Goal: Task Accomplishment & Management: Use online tool/utility

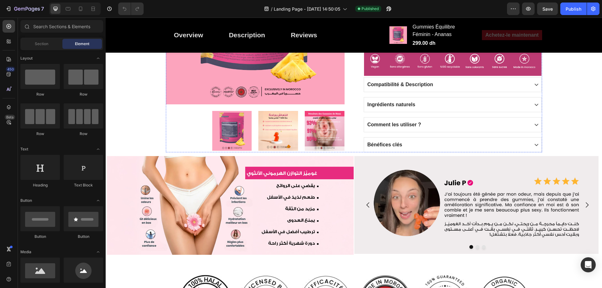
scroll to position [470, 0]
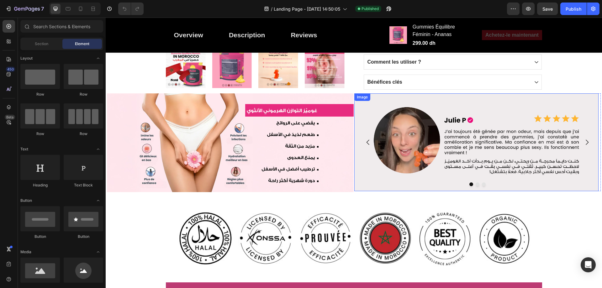
click at [447, 104] on img at bounding box center [476, 142] width 244 height 98
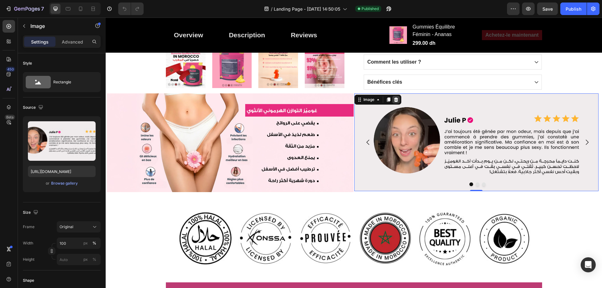
click at [394, 100] on icon at bounding box center [396, 99] width 4 height 4
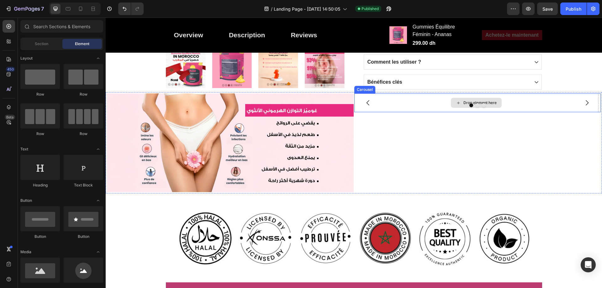
click at [411, 110] on div "Drop element here" at bounding box center [476, 102] width 244 height 19
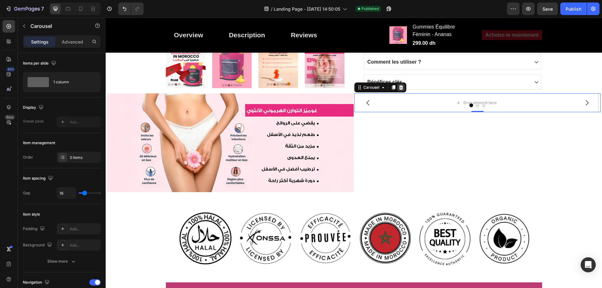
click at [398, 87] on icon at bounding box center [400, 87] width 5 height 5
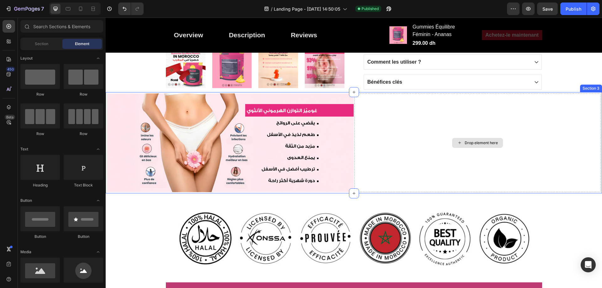
click at [477, 105] on div "Drop element here" at bounding box center [477, 142] width 247 height 99
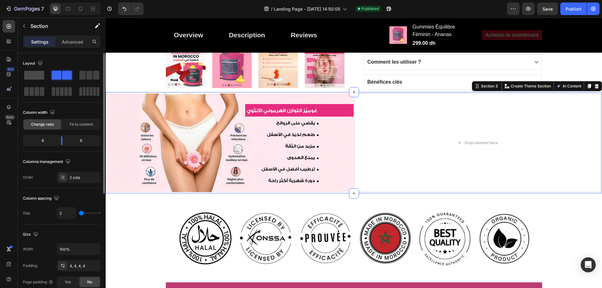
click at [36, 73] on span at bounding box center [34, 75] width 20 height 9
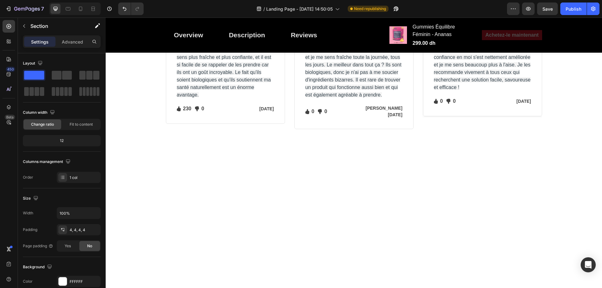
scroll to position [2226, 0]
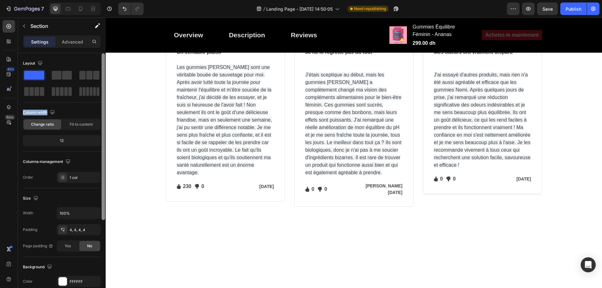
drag, startPoint x: 29, startPoint y: 74, endPoint x: 104, endPoint y: 91, distance: 76.6
click at [86, 105] on div "Layout Column width Change ratio Fit to content 12 Columns management Order 1 c…" at bounding box center [62, 120] width 78 height 125
click at [56, 57] on div "Layout Column width Change ratio Fit to content 12 Columns management Order 1 c…" at bounding box center [62, 120] width 78 height 135
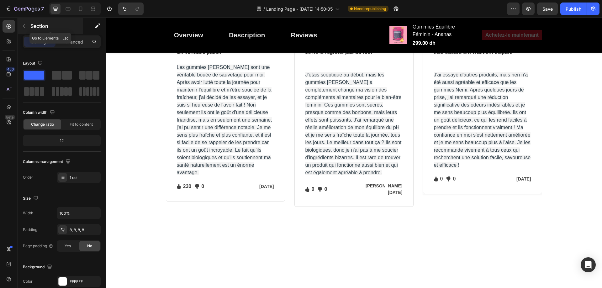
click at [25, 26] on icon "button" at bounding box center [24, 26] width 5 height 5
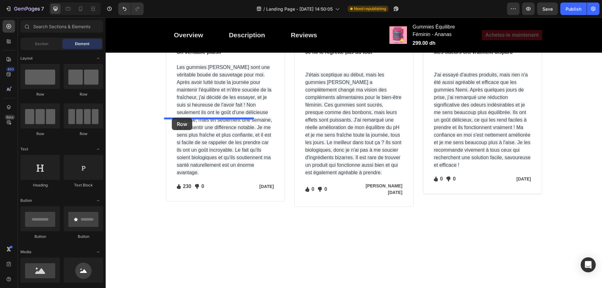
drag, startPoint x: 145, startPoint y: 100, endPoint x: 172, endPoint y: 118, distance: 32.3
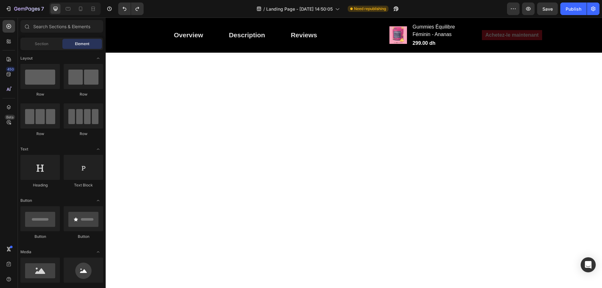
scroll to position [2132, 0]
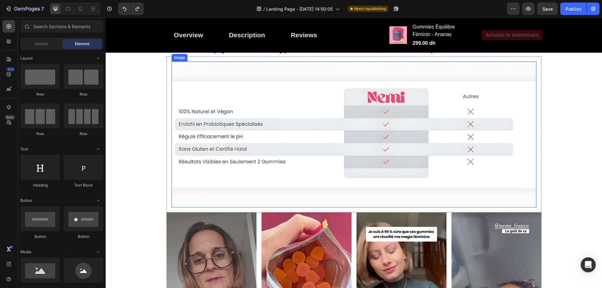
click at [350, 151] on img at bounding box center [353, 134] width 365 height 146
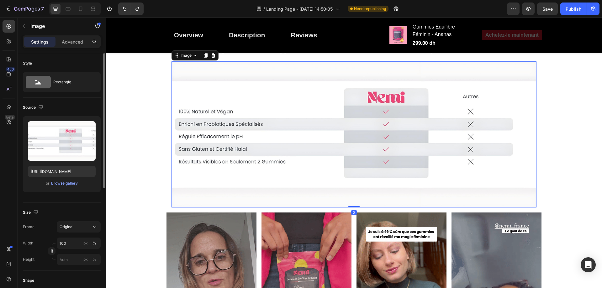
click at [71, 60] on div "Style" at bounding box center [62, 63] width 78 height 10
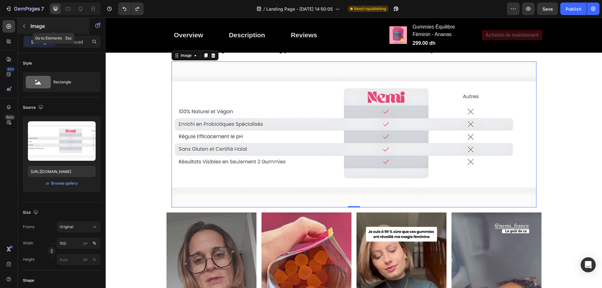
click at [25, 27] on icon "button" at bounding box center [24, 26] width 5 height 5
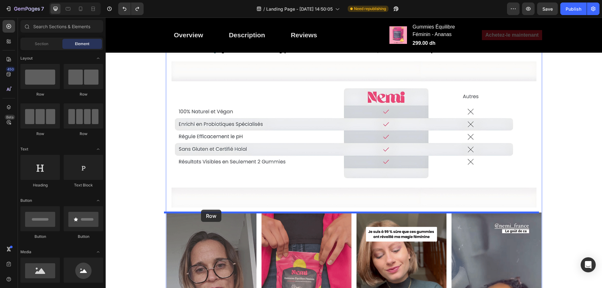
drag, startPoint x: 146, startPoint y: 97, endPoint x: 201, endPoint y: 210, distance: 125.9
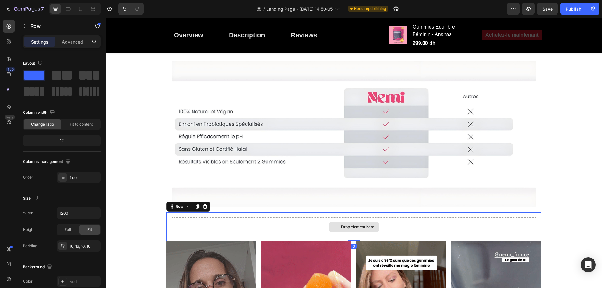
click at [365, 227] on div "Drop element here" at bounding box center [357, 226] width 33 height 5
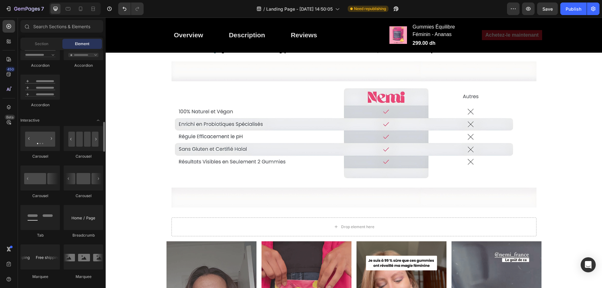
scroll to position [596, 0]
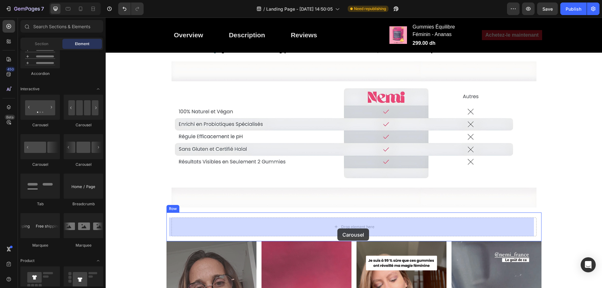
drag, startPoint x: 149, startPoint y: 168, endPoint x: 337, endPoint y: 229, distance: 198.2
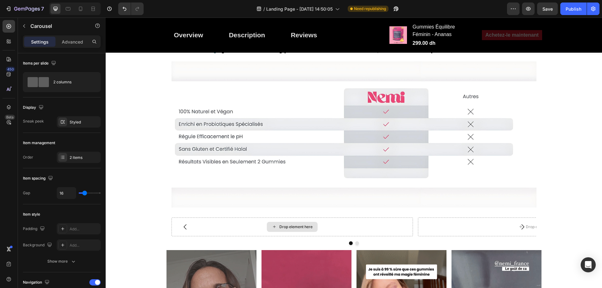
click at [283, 226] on div "Drop element here" at bounding box center [295, 226] width 33 height 5
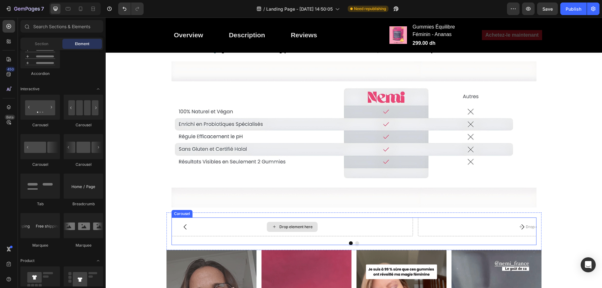
click at [300, 225] on div "Drop element here" at bounding box center [295, 226] width 33 height 5
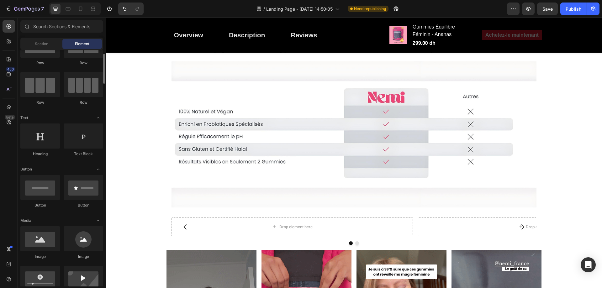
scroll to position [63, 0]
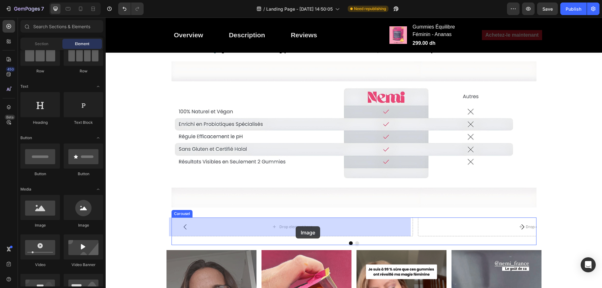
drag, startPoint x: 145, startPoint y: 226, endPoint x: 296, endPoint y: 226, distance: 151.1
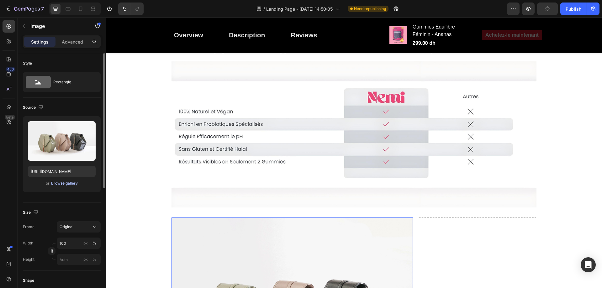
click at [71, 182] on div "Browse gallery" at bounding box center [64, 184] width 27 height 6
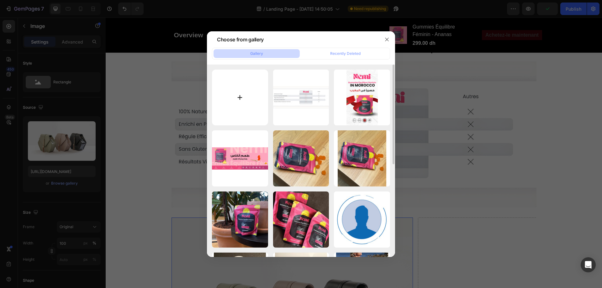
click at [242, 107] on input "file" at bounding box center [240, 98] width 56 height 56
type input "C:\fakepath\Review-1.jpg"
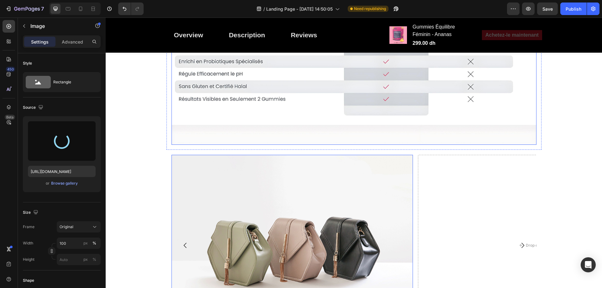
type input "[URL][DOMAIN_NAME]"
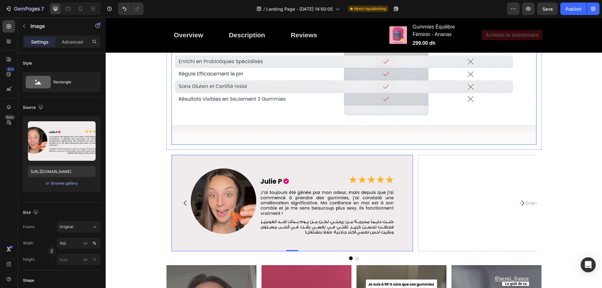
scroll to position [2226, 0]
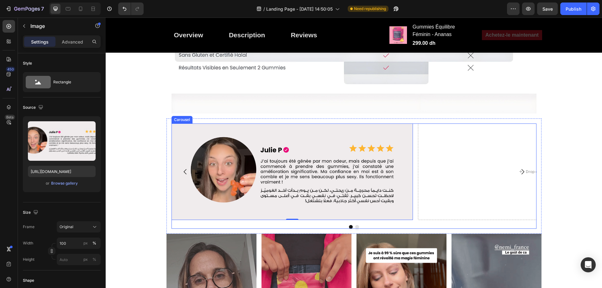
click at [521, 170] on icon "Carousel Next Arrow" at bounding box center [523, 172] width 8 height 8
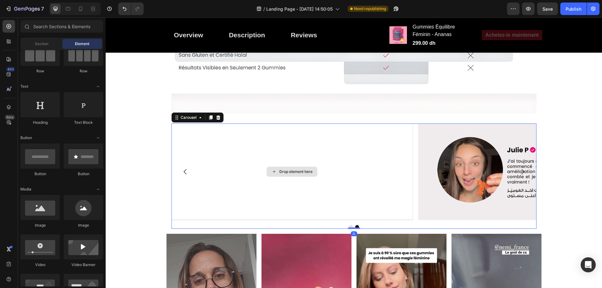
click at [305, 171] on div "Drop element here" at bounding box center [295, 171] width 33 height 5
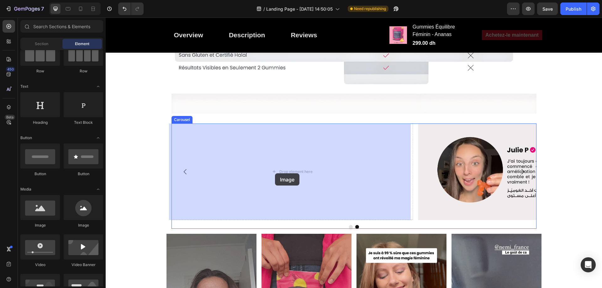
drag, startPoint x: 150, startPoint y: 231, endPoint x: 275, endPoint y: 173, distance: 137.9
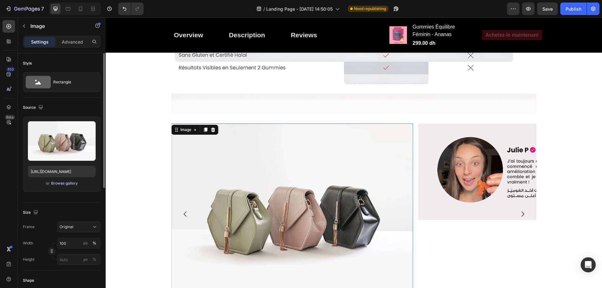
click at [67, 186] on div "Browse gallery" at bounding box center [64, 184] width 27 height 6
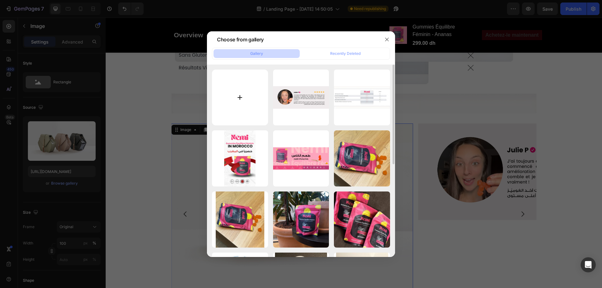
click at [239, 105] on input "file" at bounding box center [240, 98] width 56 height 56
type input "C:\fakepath\Review-2.jpg"
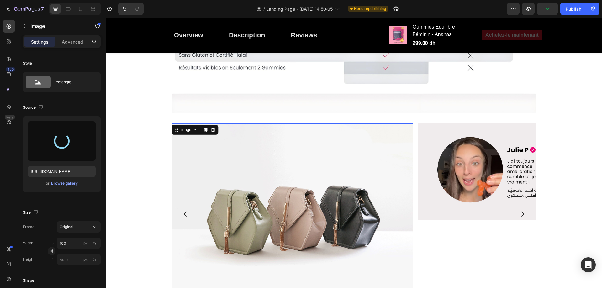
type input "[URL][DOMAIN_NAME]"
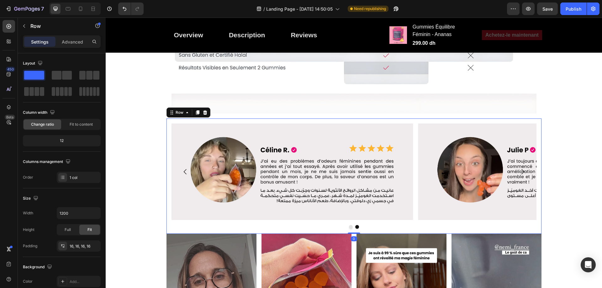
click at [193, 122] on div "Image Image Carousel Row 0" at bounding box center [353, 175] width 375 height 115
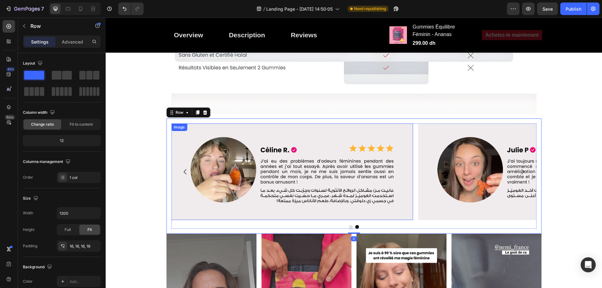
click at [297, 124] on img at bounding box center [292, 172] width 242 height 97
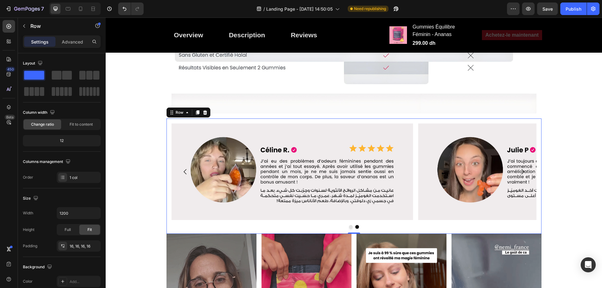
click at [444, 123] on div "Image Image Carousel Row 0" at bounding box center [353, 175] width 375 height 115
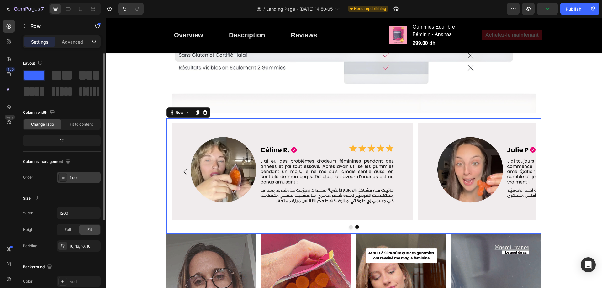
click at [66, 177] on div at bounding box center [62, 177] width 9 height 9
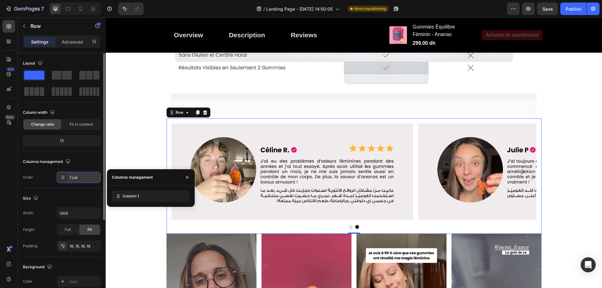
click at [66, 177] on div at bounding box center [62, 177] width 9 height 9
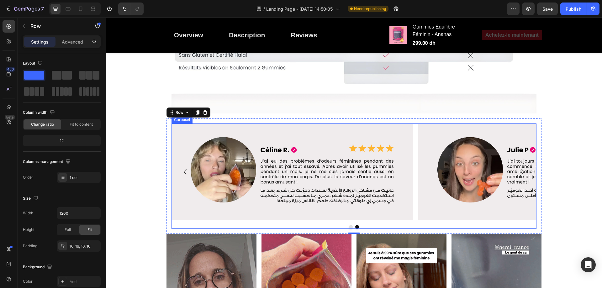
click at [350, 228] on button "Dot" at bounding box center [351, 227] width 4 height 4
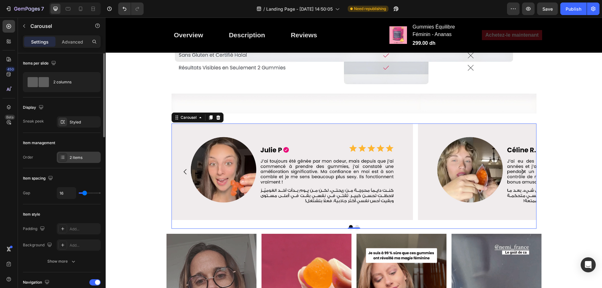
click at [84, 158] on div "2 items" at bounding box center [84, 158] width 29 height 6
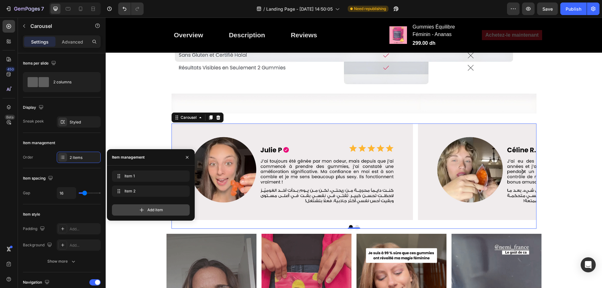
click at [151, 209] on span "Add item" at bounding box center [155, 210] width 16 height 6
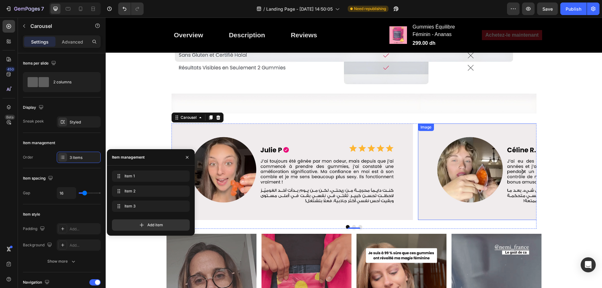
click at [425, 169] on img at bounding box center [539, 172] width 242 height 97
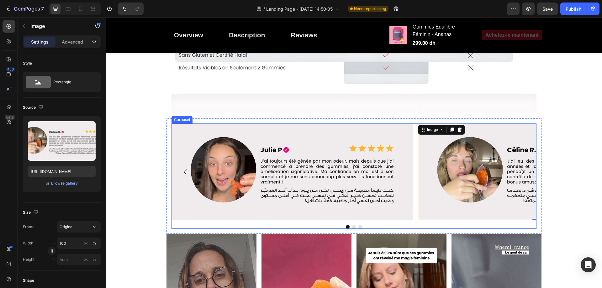
click at [354, 226] on div at bounding box center [353, 227] width 365 height 4
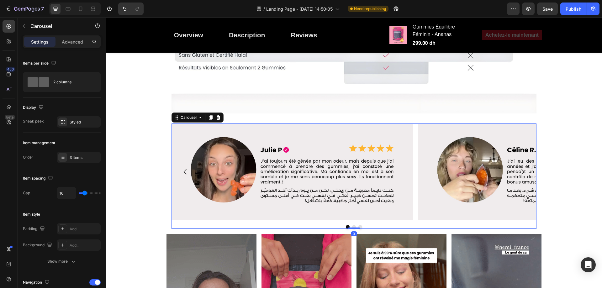
click at [360, 226] on div at bounding box center [353, 227] width 365 height 4
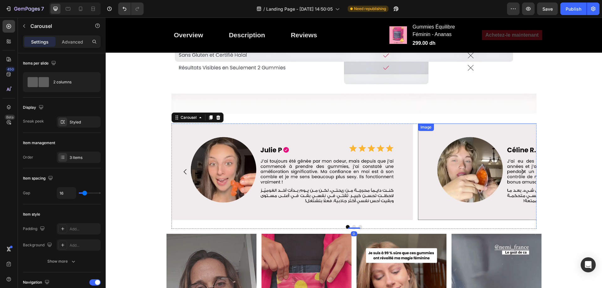
click at [453, 185] on img at bounding box center [539, 172] width 242 height 97
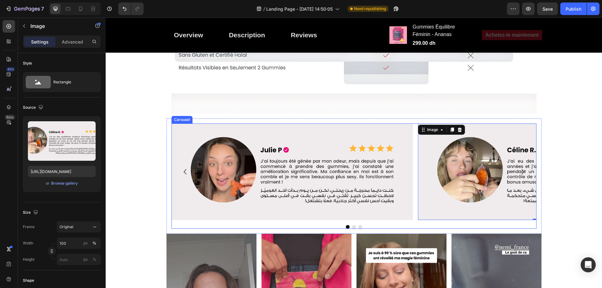
click at [519, 168] on icon "Carousel Next Arrow" at bounding box center [523, 172] width 8 height 8
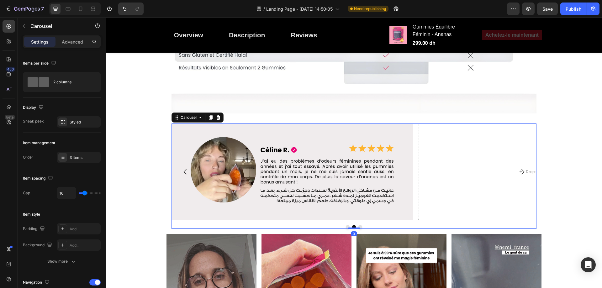
click at [514, 168] on button "Carousel Next Arrow" at bounding box center [523, 172] width 18 height 18
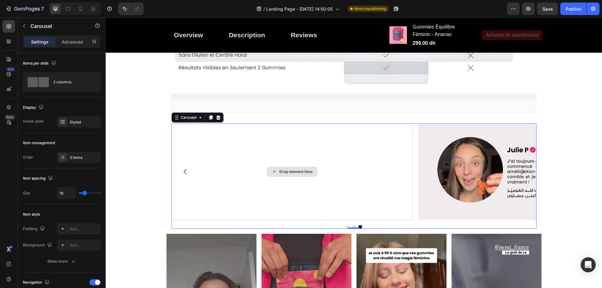
click at [282, 171] on div "Drop element here" at bounding box center [295, 171] width 33 height 5
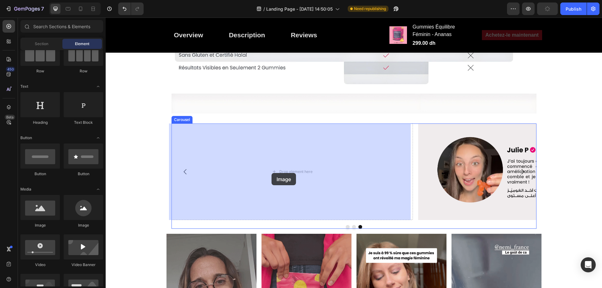
drag, startPoint x: 144, startPoint y: 230, endPoint x: 271, endPoint y: 173, distance: 140.1
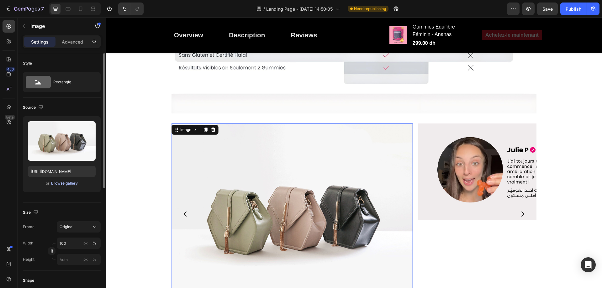
click at [61, 186] on div "Browse gallery" at bounding box center [64, 184] width 27 height 6
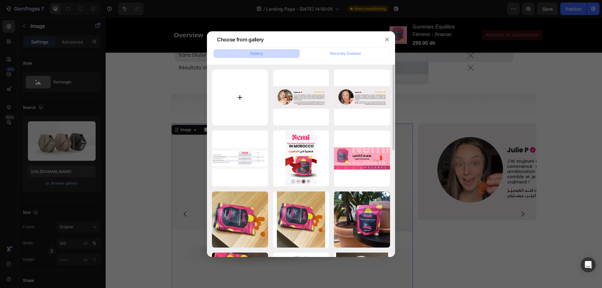
click at [231, 118] on input "file" at bounding box center [240, 98] width 56 height 56
type input "C:\fakepath\Review-3.jpg"
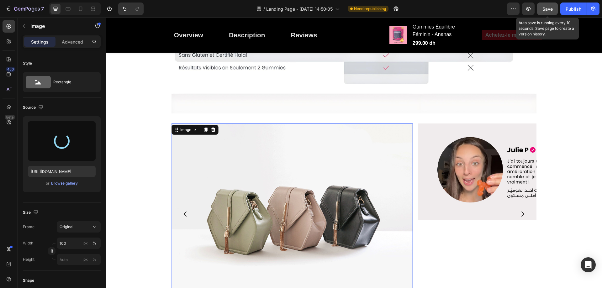
type input "[URL][DOMAIN_NAME]"
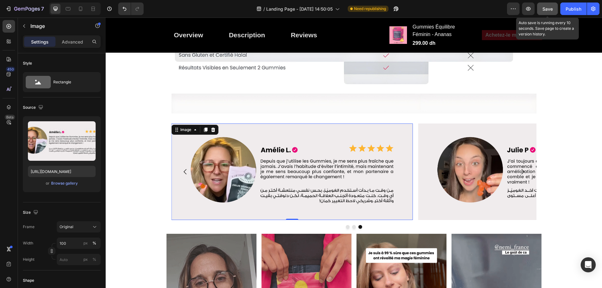
click at [543, 10] on span "Save" at bounding box center [547, 8] width 10 height 5
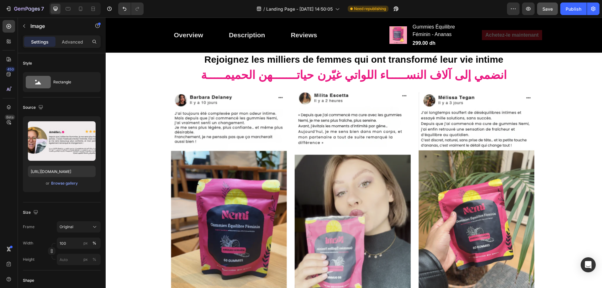
scroll to position [869, 0]
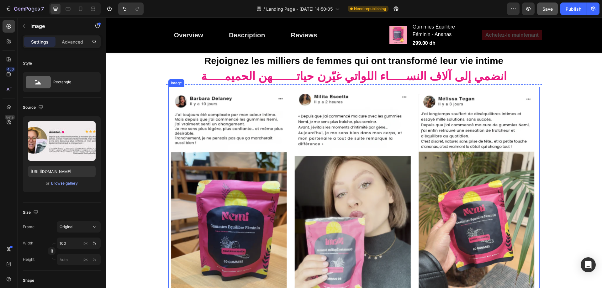
click at [494, 131] on img at bounding box center [353, 209] width 371 height 245
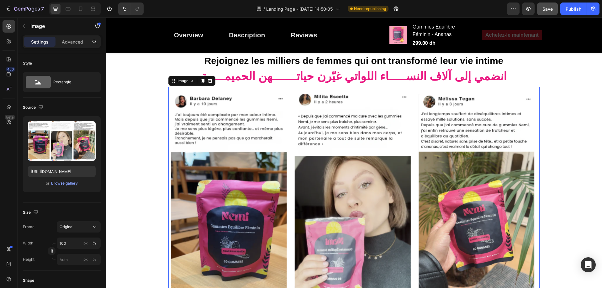
click at [499, 102] on img at bounding box center [353, 209] width 371 height 245
click at [209, 82] on icon at bounding box center [210, 81] width 4 height 4
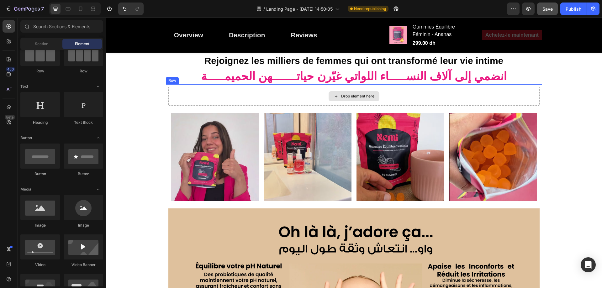
click at [368, 96] on div "Drop element here" at bounding box center [357, 96] width 33 height 5
click at [403, 92] on div "Drop element here" at bounding box center [353, 96] width 371 height 19
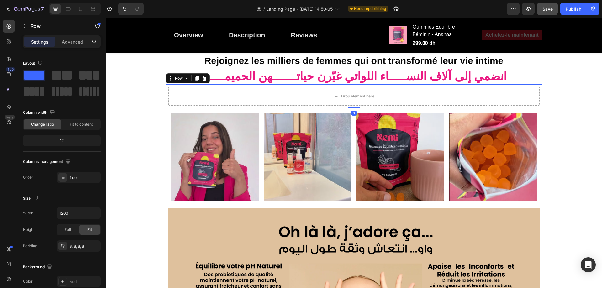
click at [393, 85] on div "Drop element here Row 0" at bounding box center [354, 96] width 376 height 24
click at [204, 79] on div at bounding box center [205, 79] width 8 height 8
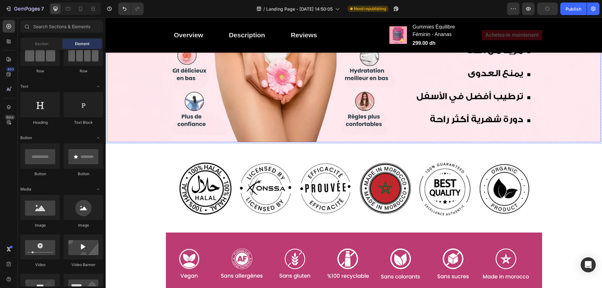
scroll to position [524, 0]
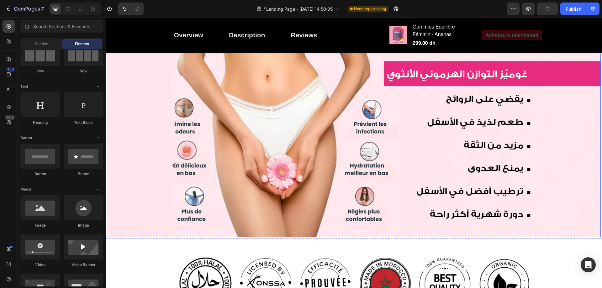
click at [482, 155] on img at bounding box center [354, 138] width 494 height 197
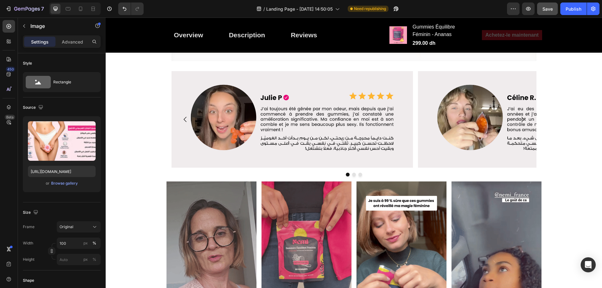
scroll to position [2029, 0]
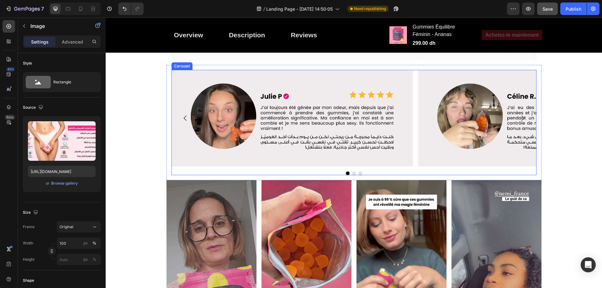
click at [520, 118] on icon "Carousel Next Arrow" at bounding box center [523, 118] width 8 height 8
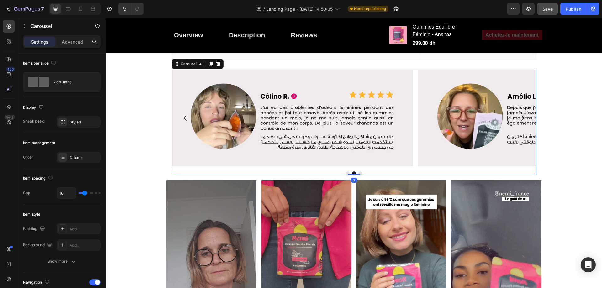
click at [520, 118] on icon "Carousel Next Arrow" at bounding box center [523, 118] width 8 height 8
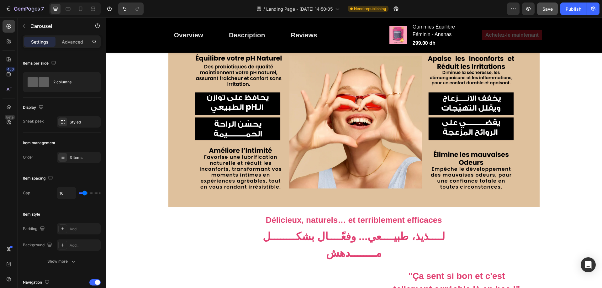
scroll to position [993, 0]
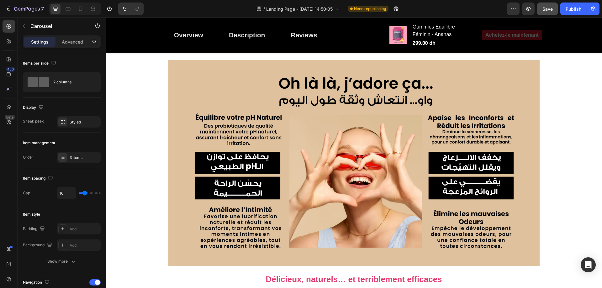
click at [386, 142] on img at bounding box center [353, 163] width 371 height 206
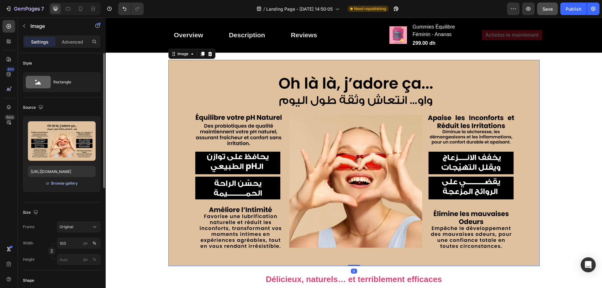
click at [71, 184] on div "Browse gallery" at bounding box center [64, 184] width 27 height 6
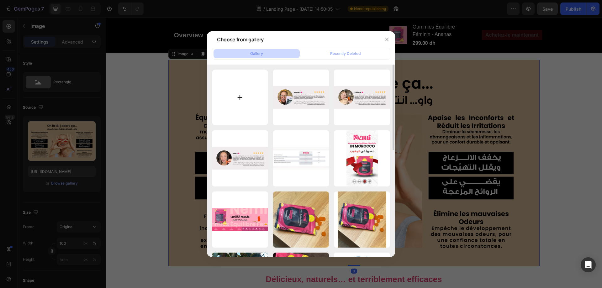
click at [250, 92] on input "file" at bounding box center [240, 98] width 56 height 56
type input "C:\fakepath\Banner-3.jpg"
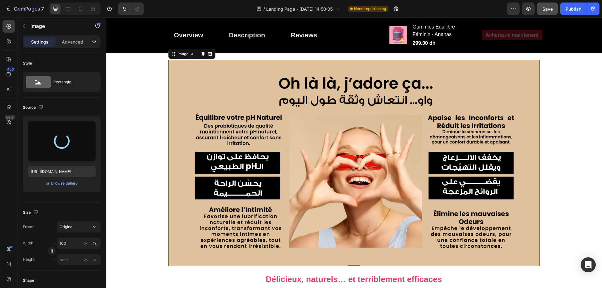
type input "[URL][DOMAIN_NAME]"
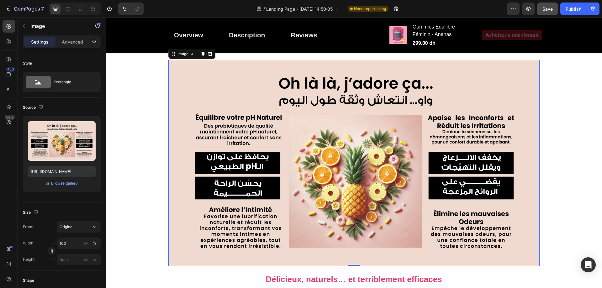
click at [572, 138] on div "Image Image Row Row Rejoignez les milliers de femmes qui ont transformé leur vi…" at bounding box center [353, 18] width 495 height 501
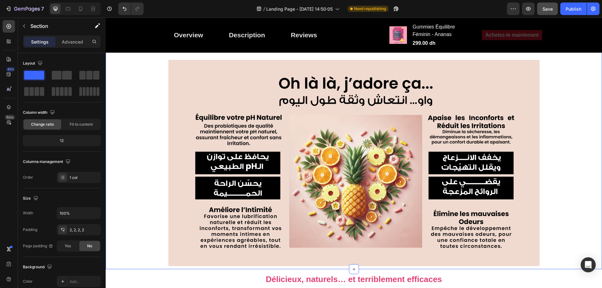
click at [542, 9] on span "Save" at bounding box center [547, 8] width 10 height 5
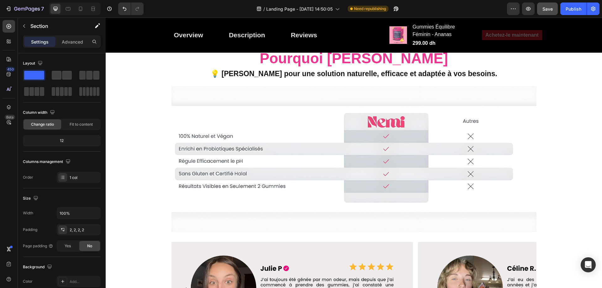
scroll to position [1871, 0]
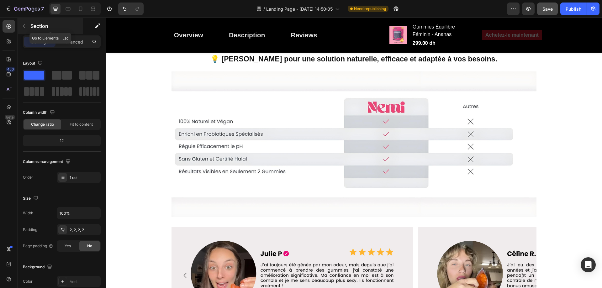
click at [24, 27] on icon "button" at bounding box center [24, 26] width 5 height 5
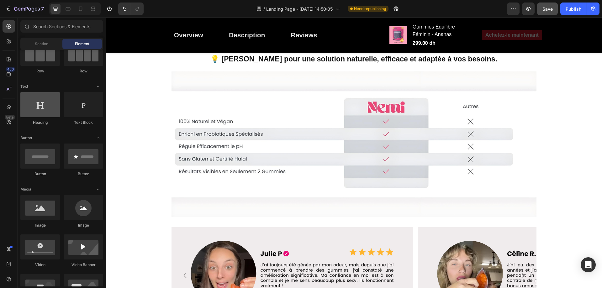
scroll to position [0, 0]
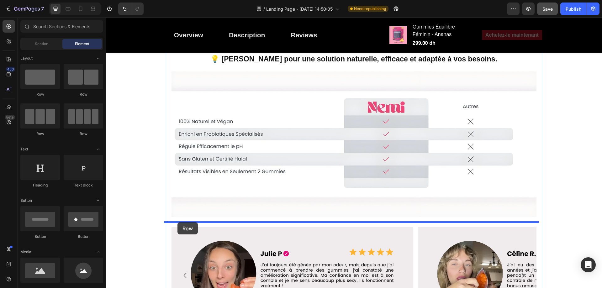
drag, startPoint x: 147, startPoint y: 104, endPoint x: 177, endPoint y: 222, distance: 122.3
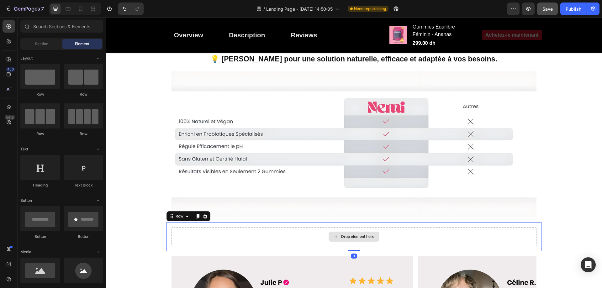
click at [360, 238] on div "Drop element here" at bounding box center [357, 236] width 33 height 5
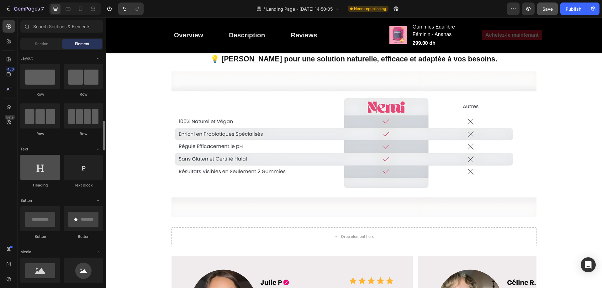
scroll to position [63, 0]
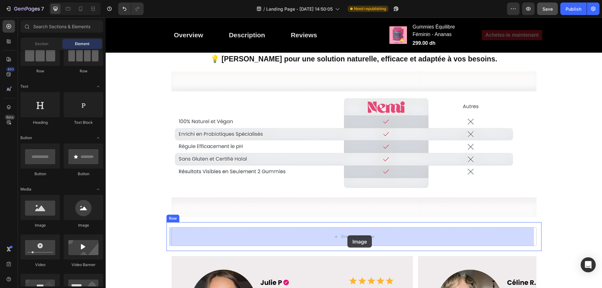
drag, startPoint x: 146, startPoint y: 232, endPoint x: 347, endPoint y: 235, distance: 201.3
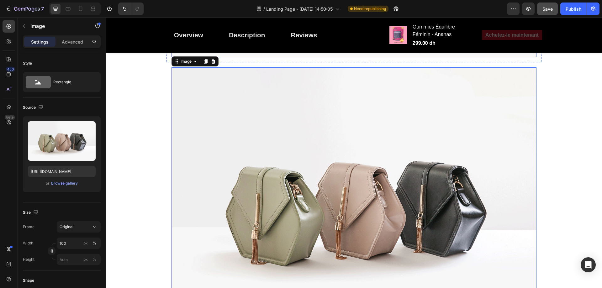
scroll to position [2059, 0]
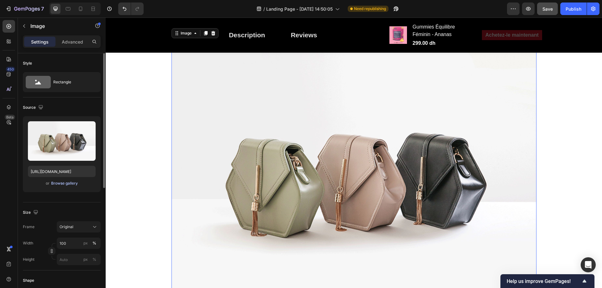
click at [71, 183] on div "Browse gallery" at bounding box center [64, 184] width 27 height 6
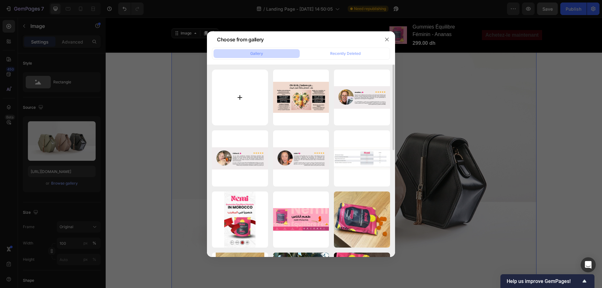
click at [242, 114] on input "file" at bounding box center [240, 98] width 56 height 56
type input "C:\fakepath\Banner-5.jpg"
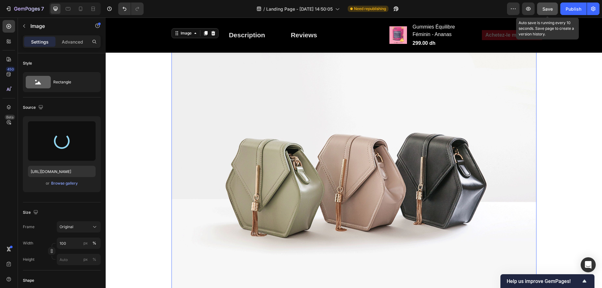
type input "[URL][DOMAIN_NAME]"
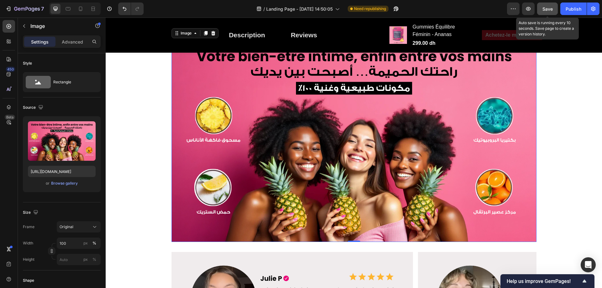
click at [541, 12] on button "Save" at bounding box center [547, 9] width 21 height 13
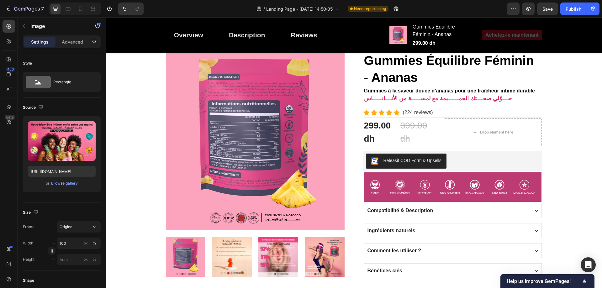
scroll to position [0, 0]
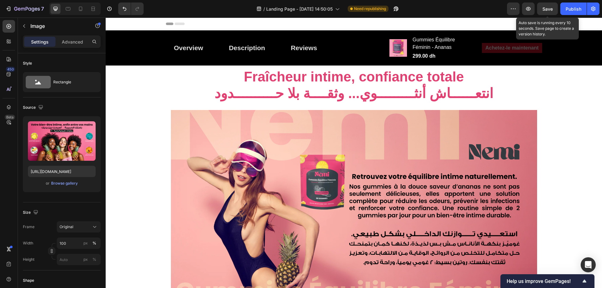
click at [547, 8] on span "Save" at bounding box center [547, 8] width 10 height 5
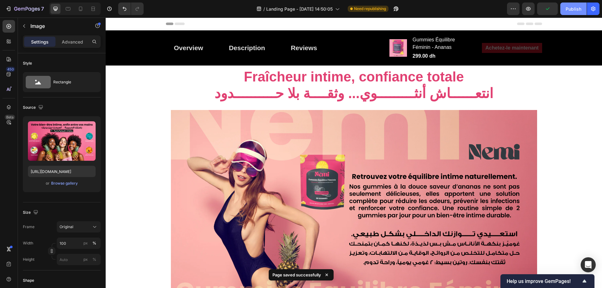
click at [572, 9] on div "Publish" at bounding box center [574, 9] width 16 height 7
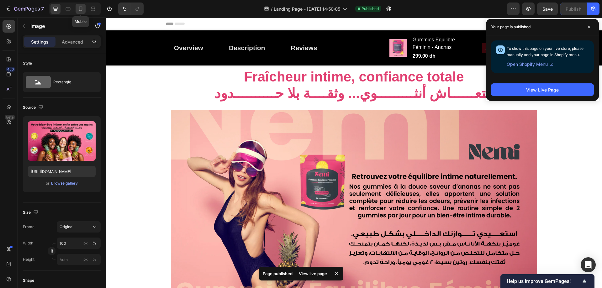
click at [78, 8] on icon at bounding box center [80, 9] width 6 height 6
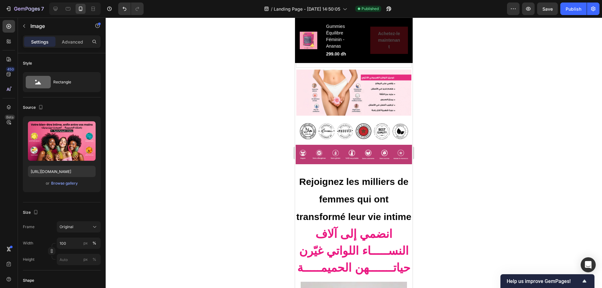
scroll to position [627, 0]
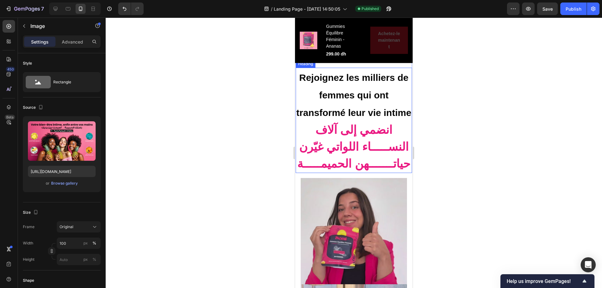
click at [353, 146] on strong "انضمي إلى آلاف النســـــاء اللواتي غيّرن حياتـــــــهن الحميمـــــة" at bounding box center [353, 147] width 113 height 47
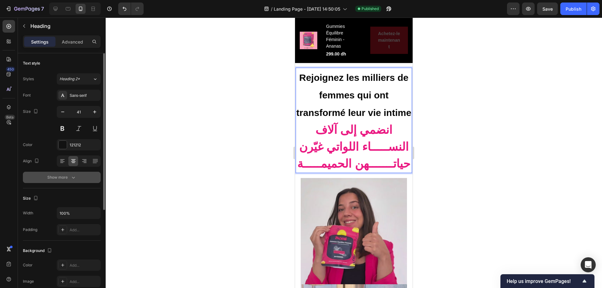
click at [74, 176] on icon "button" at bounding box center [73, 177] width 6 height 6
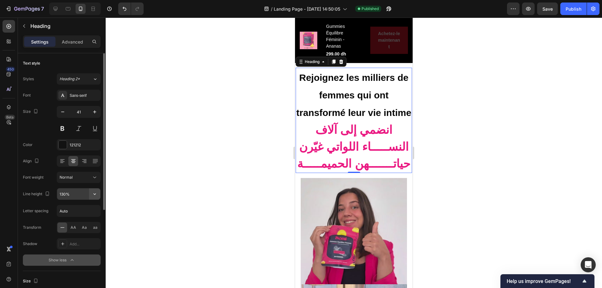
click at [96, 194] on icon "button" at bounding box center [94, 194] width 3 height 2
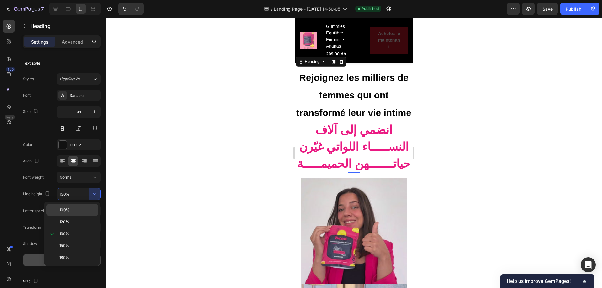
click at [84, 213] on p "100%" at bounding box center [77, 210] width 36 height 6
type input "100%"
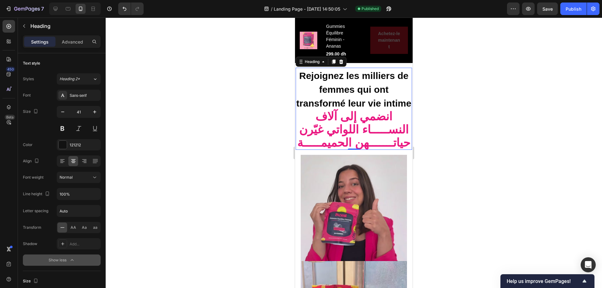
click at [444, 137] on div at bounding box center [354, 153] width 496 height 271
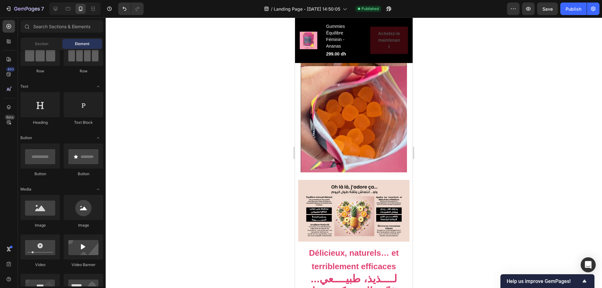
scroll to position [1097, 0]
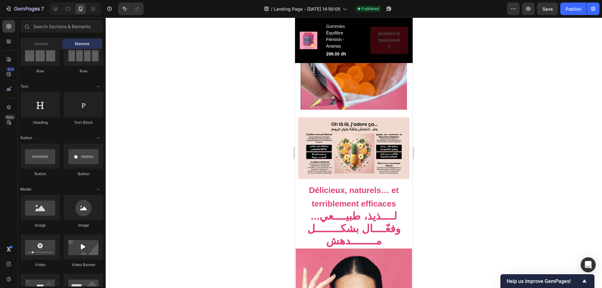
click at [387, 130] on img at bounding box center [353, 148] width 111 height 62
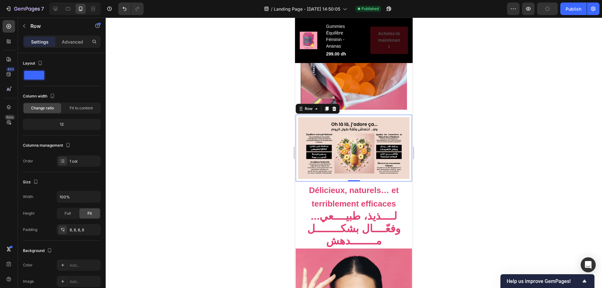
click at [407, 128] on div "Image Row 0" at bounding box center [354, 148] width 116 height 67
click at [76, 230] on div "8, 8, 8, 8" at bounding box center [79, 230] width 18 height 6
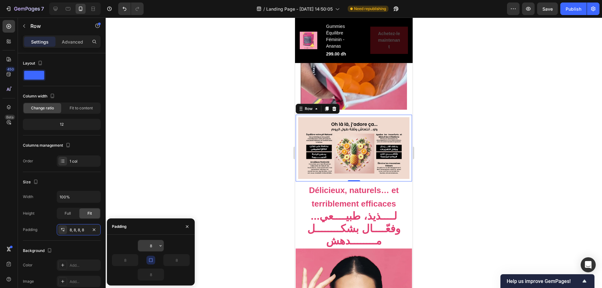
click at [160, 246] on icon "button" at bounding box center [160, 245] width 5 height 5
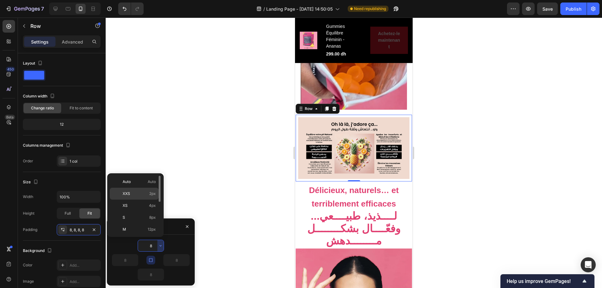
click at [143, 190] on div "XXS 2px" at bounding box center [134, 194] width 49 height 12
type input "2"
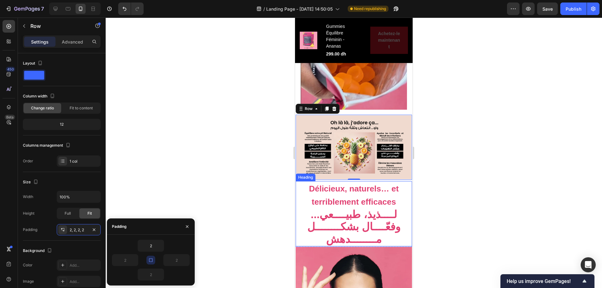
click at [343, 185] on h2 "Délicieux, naturels… et terriblement efficaces لــــذيذ، طبيــــعي... وفعّــــا…" at bounding box center [354, 213] width 116 height 65
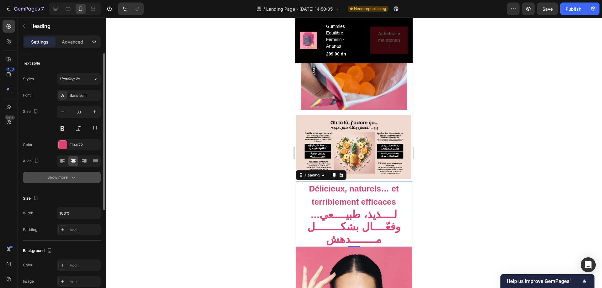
click at [71, 177] on icon "button" at bounding box center [73, 177] width 6 height 6
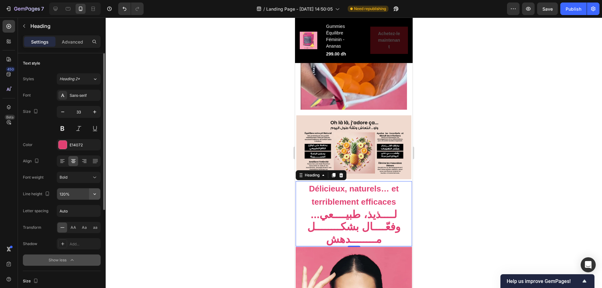
click at [94, 192] on icon "button" at bounding box center [95, 194] width 6 height 6
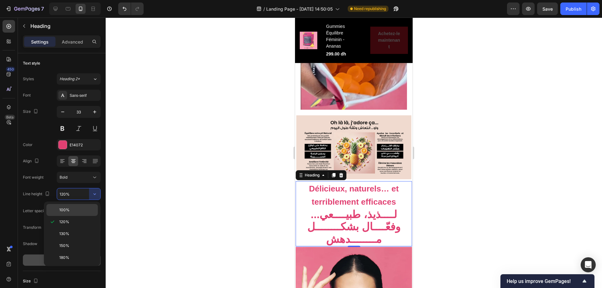
click at [89, 212] on p "100%" at bounding box center [77, 210] width 36 height 6
type input "100%"
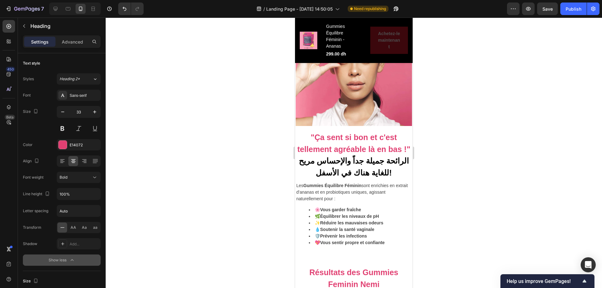
scroll to position [1348, 0]
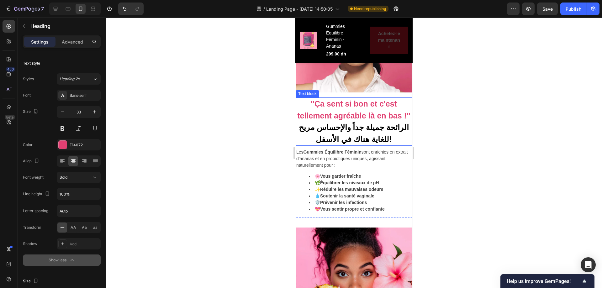
click at [368, 112] on p ""Ça sent si bon et c'est tellement agréable là en bas !" الرائحة جميلة جداً وال…" at bounding box center [353, 121] width 115 height 47
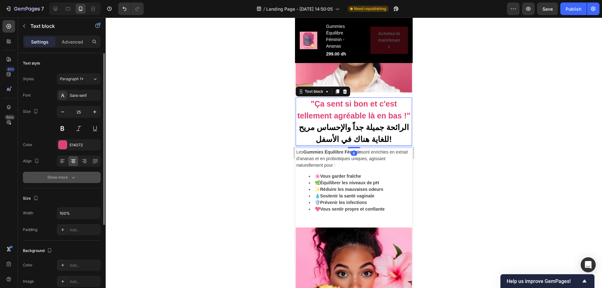
click at [80, 178] on button "Show more" at bounding box center [62, 177] width 78 height 11
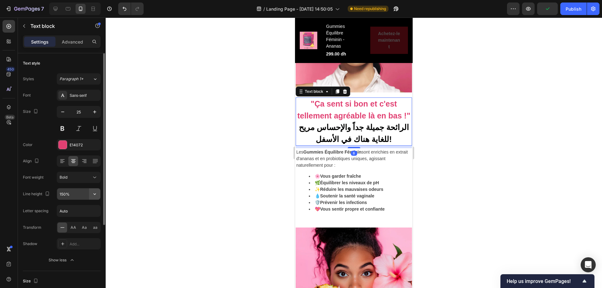
click at [96, 194] on icon "button" at bounding box center [95, 194] width 6 height 6
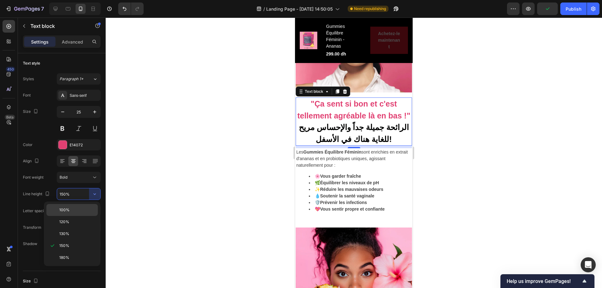
click at [82, 211] on p "100%" at bounding box center [77, 210] width 36 height 6
type input "100%"
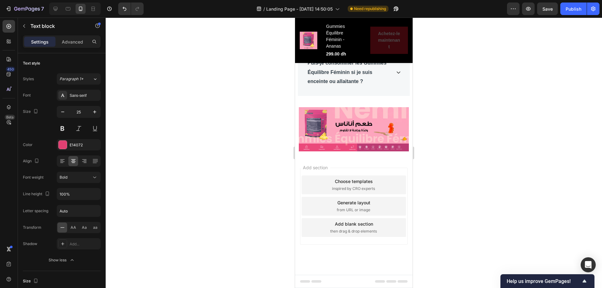
scroll to position [3911, 0]
click at [543, 10] on span "Save" at bounding box center [547, 8] width 10 height 5
click at [575, 11] on div "Publish" at bounding box center [574, 9] width 16 height 7
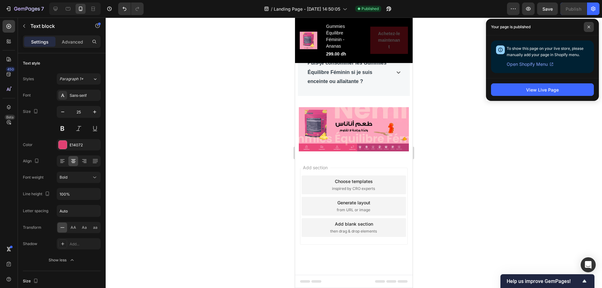
click at [589, 27] on icon at bounding box center [588, 26] width 3 height 3
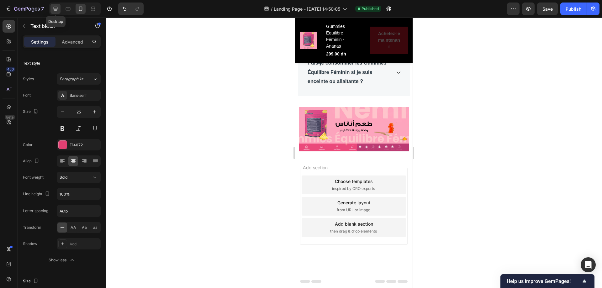
click at [58, 8] on icon at bounding box center [55, 9] width 6 height 6
type input "28"
type input "150%"
